Goal: Task Accomplishment & Management: Use online tool/utility

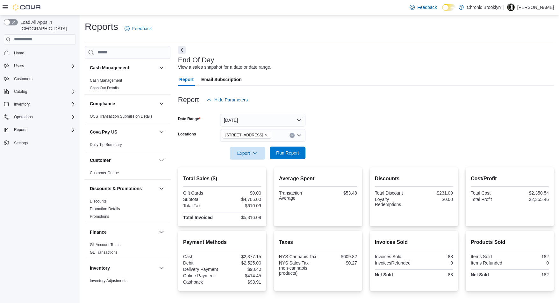
click at [285, 152] on span "Run Report" at bounding box center [287, 153] width 23 height 6
click at [291, 153] on span "Run Report" at bounding box center [287, 153] width 23 height 6
click at [282, 153] on span "Run Report" at bounding box center [287, 153] width 23 height 6
click at [298, 153] on span "Run Report" at bounding box center [287, 153] width 23 height 6
click at [288, 154] on span "Run Report" at bounding box center [287, 153] width 23 height 6
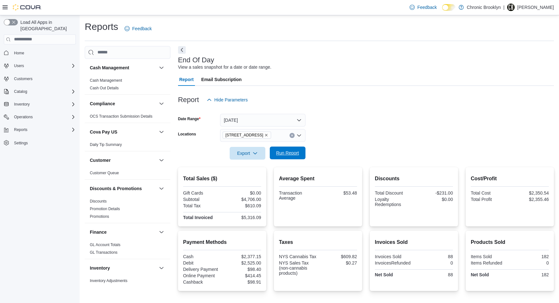
drag, startPoint x: 287, startPoint y: 154, endPoint x: 360, endPoint y: 144, distance: 73.6
click at [287, 154] on span "Run Report" at bounding box center [287, 153] width 23 height 6
